Goal: Information Seeking & Learning: Learn about a topic

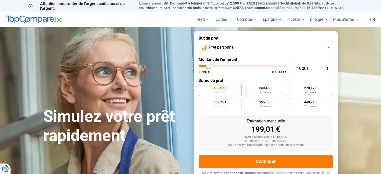
type input "10 750"
type input "10750"
type input "11 500"
type input "11500"
type input "12 250"
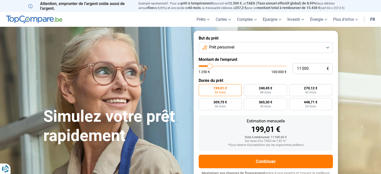
type input "12250"
type input "12 750"
type input "12750"
type input "13 250"
type input "13250"
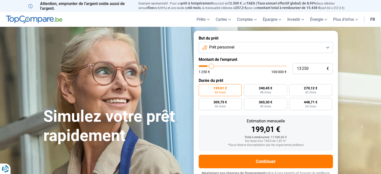
type input "14 250"
type input "14250"
type input "15 500"
type input "15500"
type input "17 000"
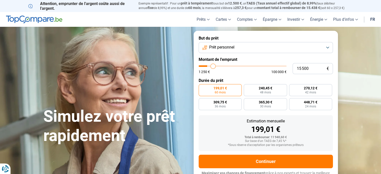
type input "17000"
type input "17 750"
type input "17750"
type input "18 500"
type input "18500"
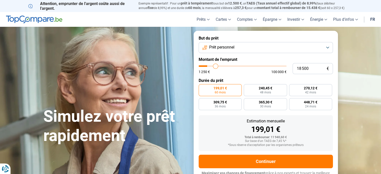
type input "19 000"
type input "19000"
type input "19 500"
type input "19500"
type input "20 000"
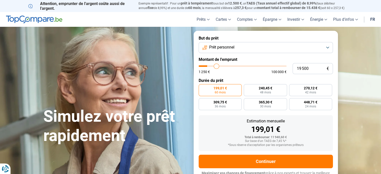
type input "20000"
type input "21 250"
type input "21250"
type input "23 500"
type input "23500"
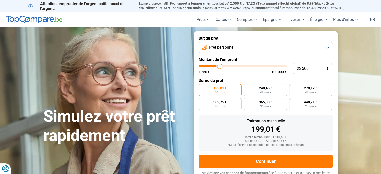
type input "26 250"
type input "26250"
type input "28 500"
type input "28500"
type input "30 000"
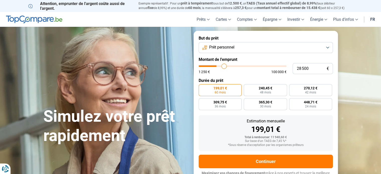
type input "30000"
type input "30 500"
type input "30500"
type input "31 000"
type input "31000"
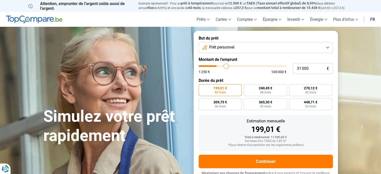
type input "31 750"
type input "31750"
type input "32 750"
type input "32750"
type input "33 000"
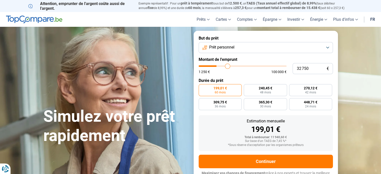
type input "33000"
type input "33 500"
type input "33500"
type input "34 250"
type input "34250"
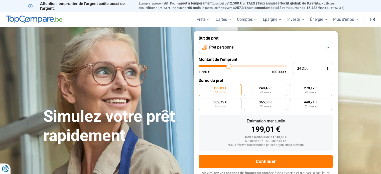
type input "35 000"
type input "35000"
type input "35 750"
type input "35750"
type input "36 500"
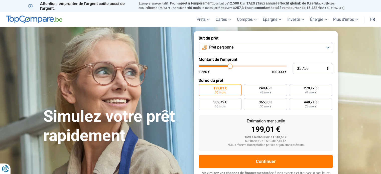
type input "36500"
type input "37 250"
type input "37250"
type input "38 000"
type input "38000"
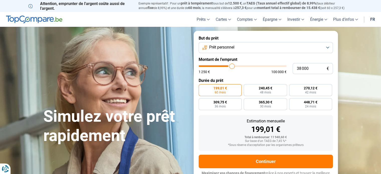
type input "38 250"
type input "38250"
type input "38 500"
type input "38500"
type input "39 250"
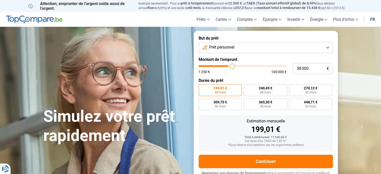
type input "39250"
type input "39 750"
type input "39750"
type input "40 250"
type input "40250"
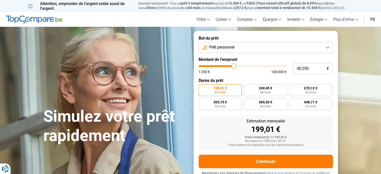
type input "40 750"
type input "40750"
type input "41 250"
type input "41250"
type input "41 500"
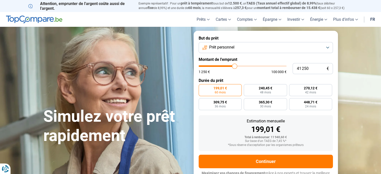
type input "41500"
type input "42 000"
type input "42000"
type input "42 500"
type input "42500"
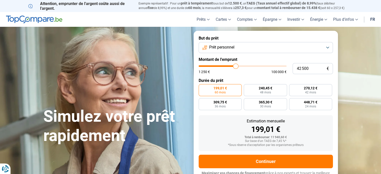
type input "42 750"
type input "42750"
type input "43 250"
type input "43250"
type input "44 000"
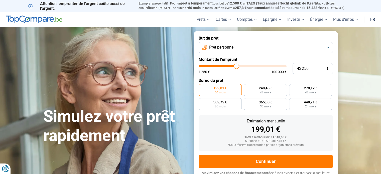
type input "44000"
type input "44 250"
type input "44250"
type input "44 500"
type input "44500"
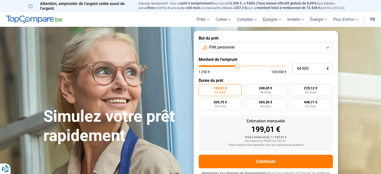
type input "45 000"
type input "45000"
type input "45 500"
type input "45500"
type input "46 250"
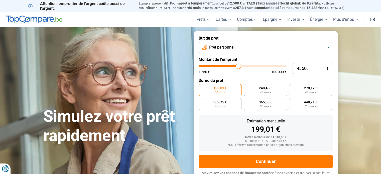
type input "46250"
type input "46 500"
type input "46500"
type input "47 000"
type input "47000"
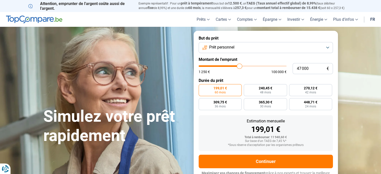
type input "47 500"
type input "47500"
type input "47 750"
type input "47750"
type input "48 250"
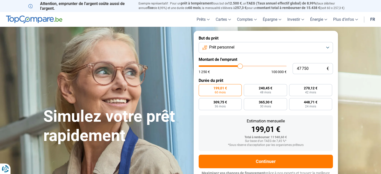
type input "48250"
type input "48 500"
type input "48500"
type input "49 000"
type input "49000"
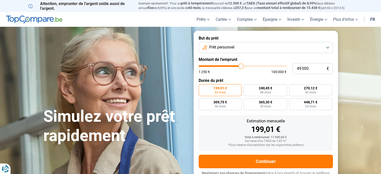
type input "49 250"
type input "49250"
type input "49 500"
type input "49500"
type input "50 000"
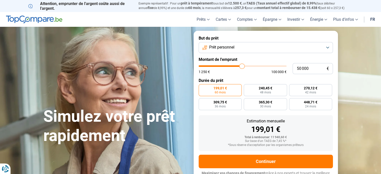
drag, startPoint x: 209, startPoint y: 66, endPoint x: 242, endPoint y: 68, distance: 32.9
type input "50000"
click at [242, 67] on input "range" at bounding box center [243, 66] width 88 height 2
radio input "false"
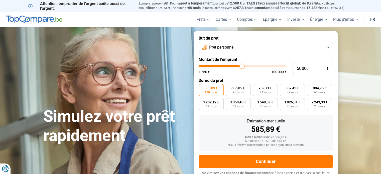
scroll to position [7, 0]
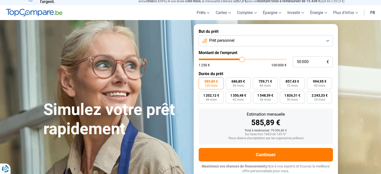
click at [301, 39] on button "Prêt personnel" at bounding box center [266, 40] width 134 height 11
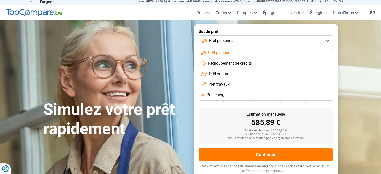
click at [227, 73] on span "Prêt voiture" at bounding box center [219, 74] width 20 height 6
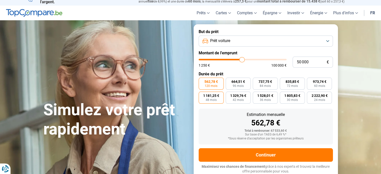
scroll to position [0, 0]
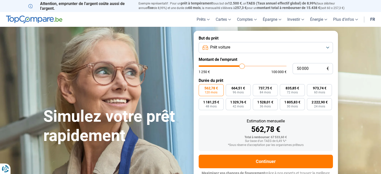
click at [239, 47] on button "Prêt voiture" at bounding box center [266, 47] width 134 height 11
